Goal: Navigation & Orientation: Find specific page/section

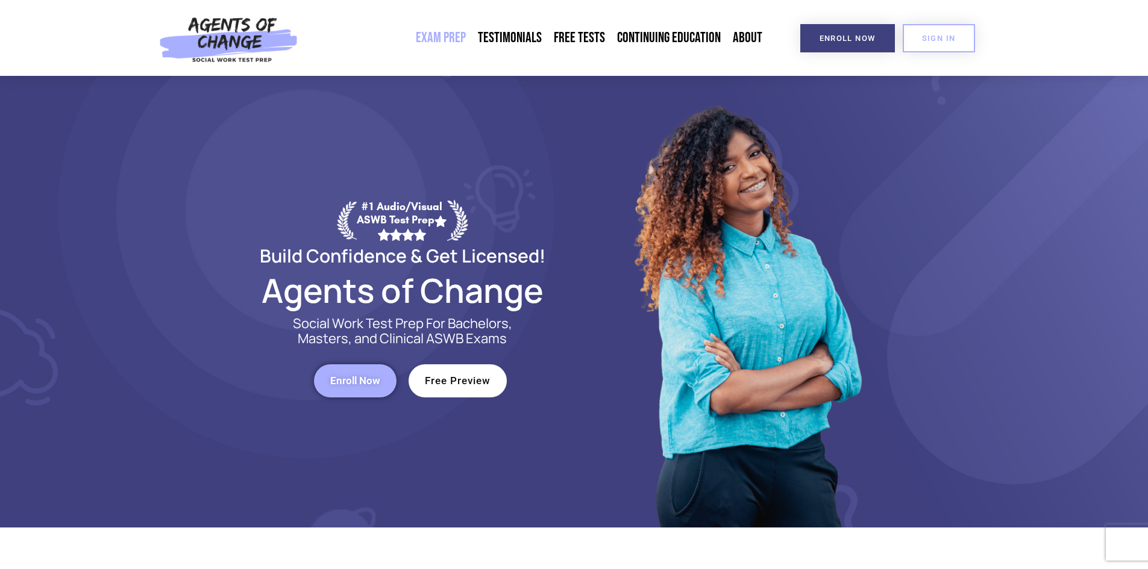
click at [438, 40] on link "Exam Prep" at bounding box center [441, 38] width 62 height 28
click at [451, 40] on link "Exam Prep" at bounding box center [441, 38] width 62 height 28
